Goal: Task Accomplishment & Management: Use online tool/utility

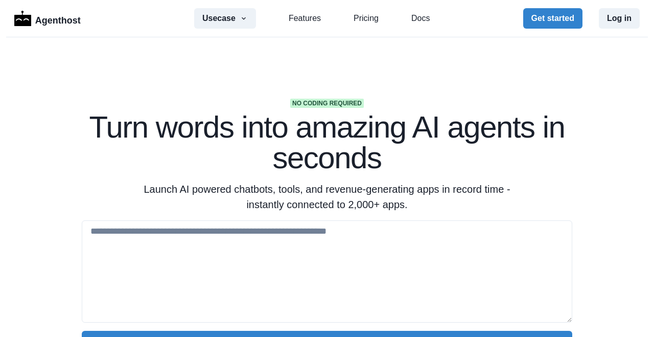
scroll to position [648, 0]
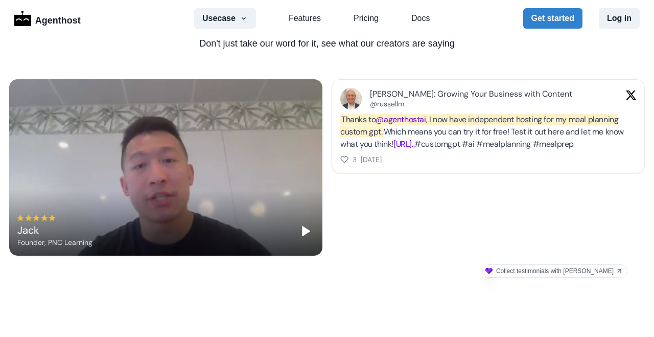
click at [415, 139] on link "[URL].." at bounding box center [404, 144] width 21 height 11
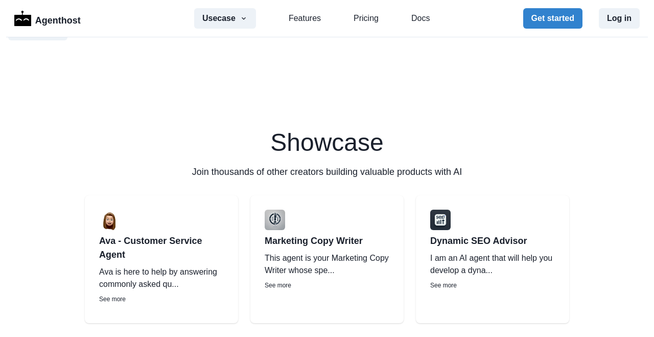
scroll to position [1383, 0]
click at [180, 246] on p "Ava - Customer Service Agent" at bounding box center [161, 248] width 125 height 28
click at [184, 246] on p "Ava - Customer Service Agent" at bounding box center [161, 248] width 125 height 28
